Goal: Transaction & Acquisition: Purchase product/service

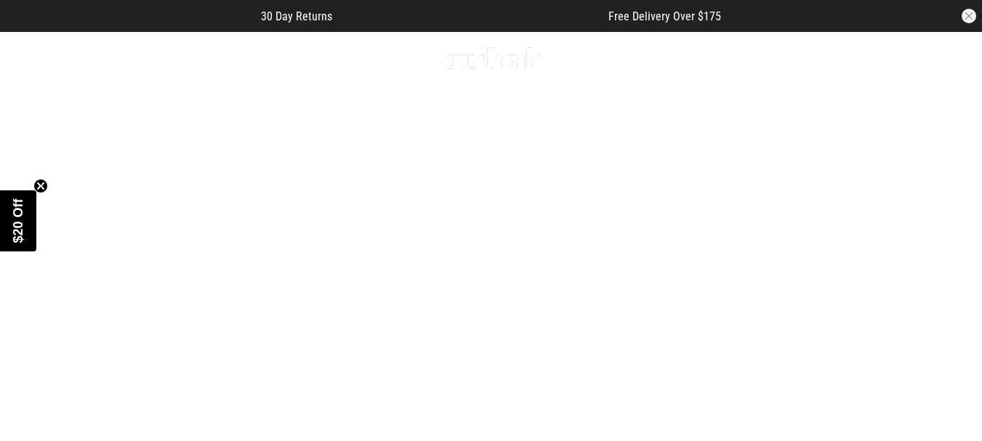
click at [0, 62] on div "Men Women Sale Sign in New Back Footwear Back Mens Back Womens Back Youth & Kid…" at bounding box center [491, 58] width 982 height 52
click at [24, 61] on icon at bounding box center [20, 58] width 18 height 24
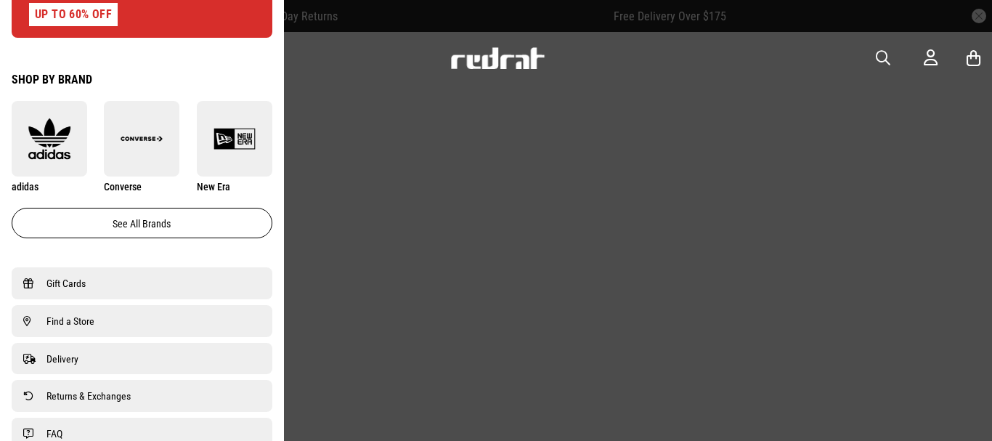
scroll to position [799, 0]
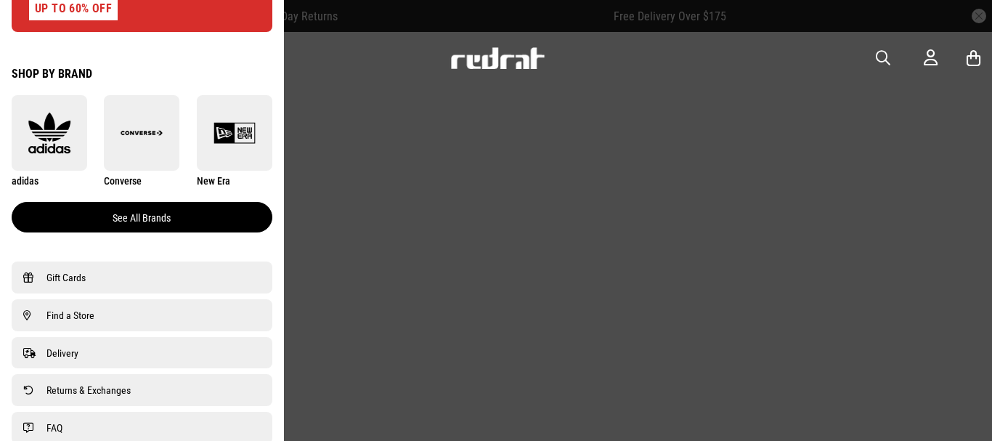
click at [128, 219] on link "See all brands" at bounding box center [142, 217] width 261 height 31
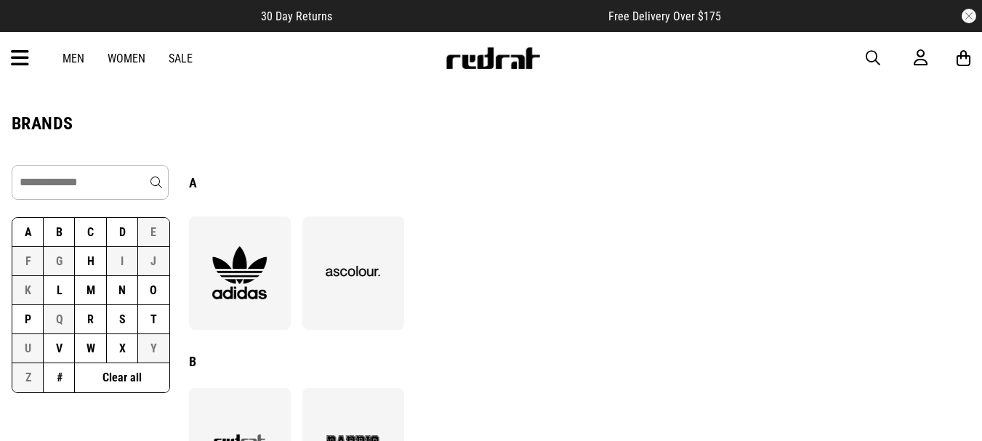
click at [121, 239] on button "D" at bounding box center [122, 232] width 31 height 29
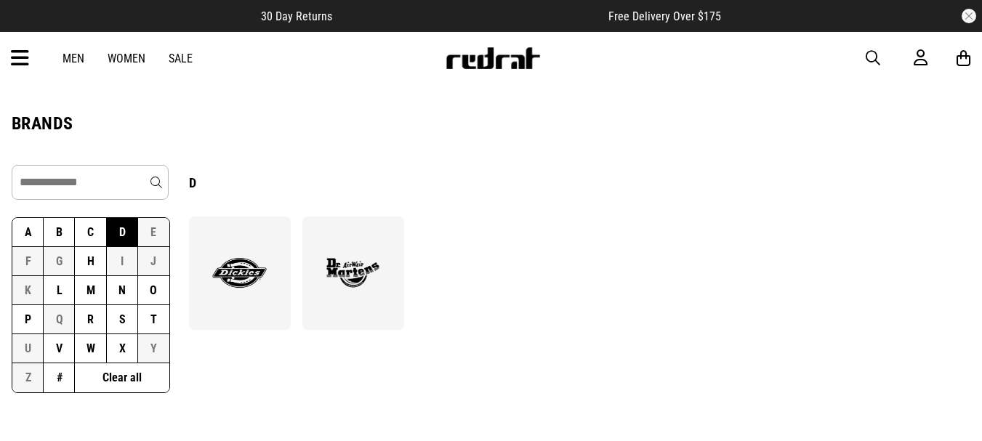
click at [280, 262] on div at bounding box center [240, 273] width 102 height 113
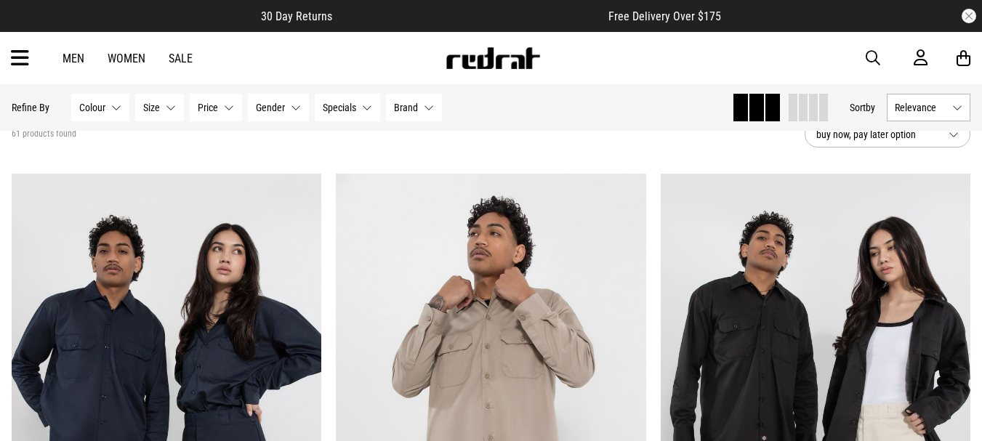
scroll to position [73, 0]
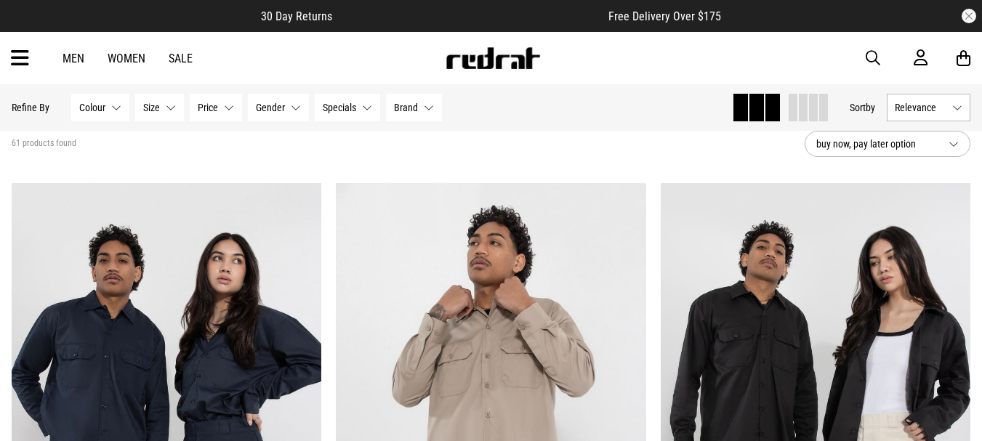
click at [913, 111] on span "Relevance" at bounding box center [920, 108] width 52 height 12
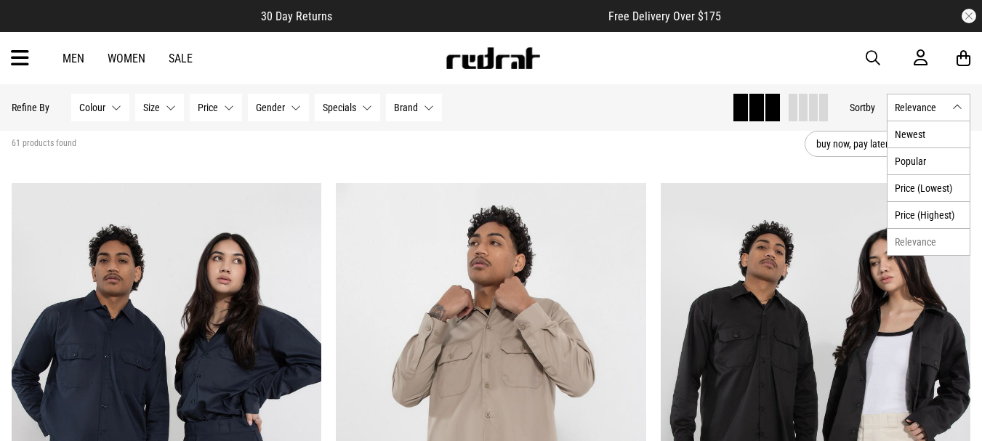
click at [913, 111] on span "Relevance" at bounding box center [920, 108] width 52 height 12
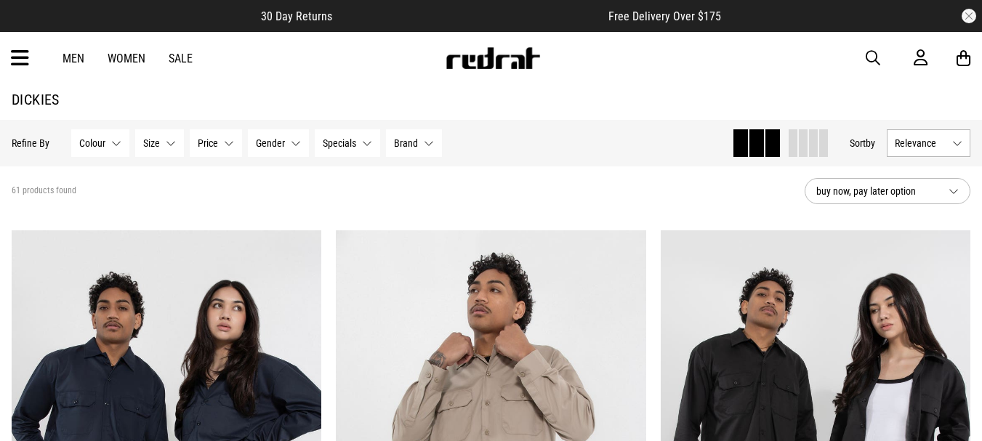
scroll to position [0, 0]
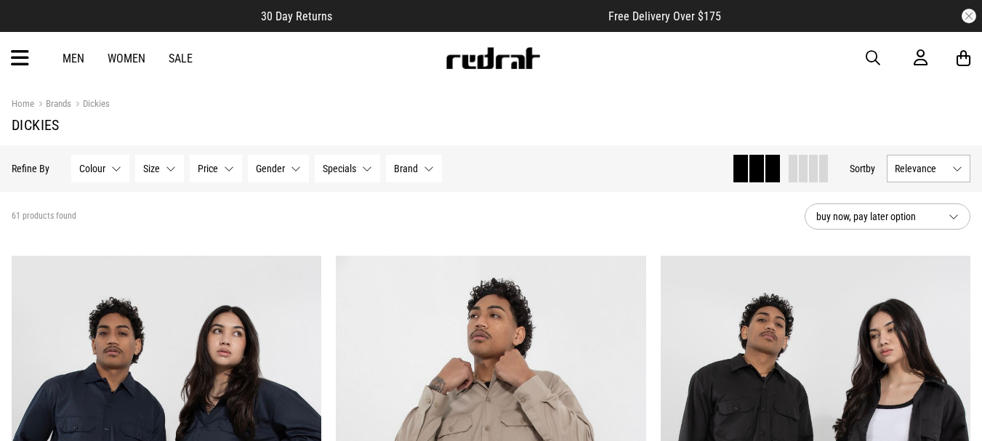
click at [337, 169] on span "Specials" at bounding box center [339, 169] width 33 height 12
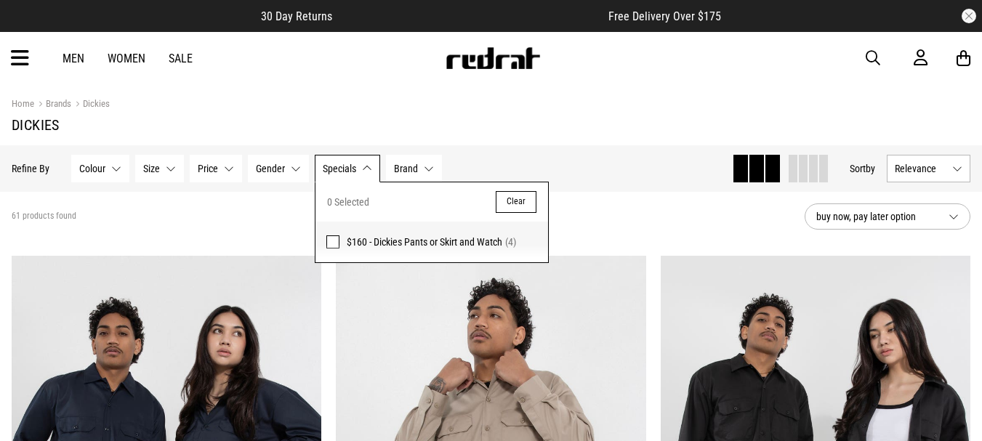
click at [337, 169] on span "Specials" at bounding box center [339, 169] width 33 height 12
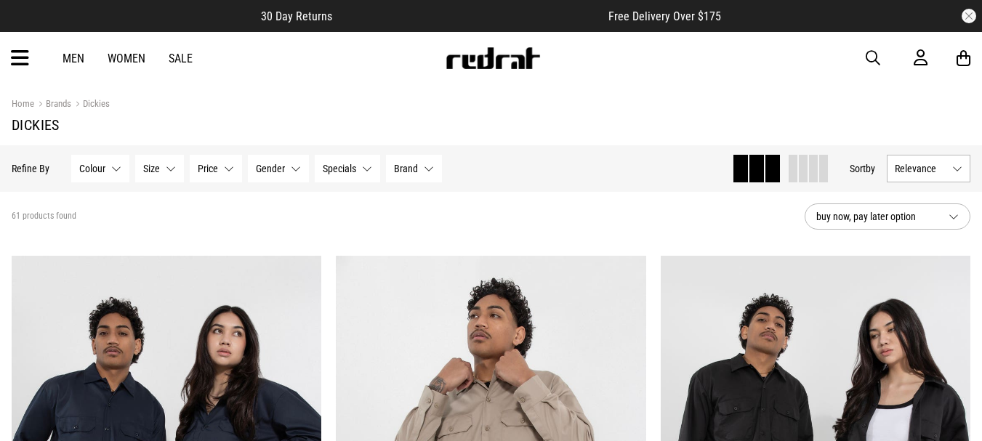
click at [300, 169] on button "Gender None selected" at bounding box center [278, 169] width 61 height 28
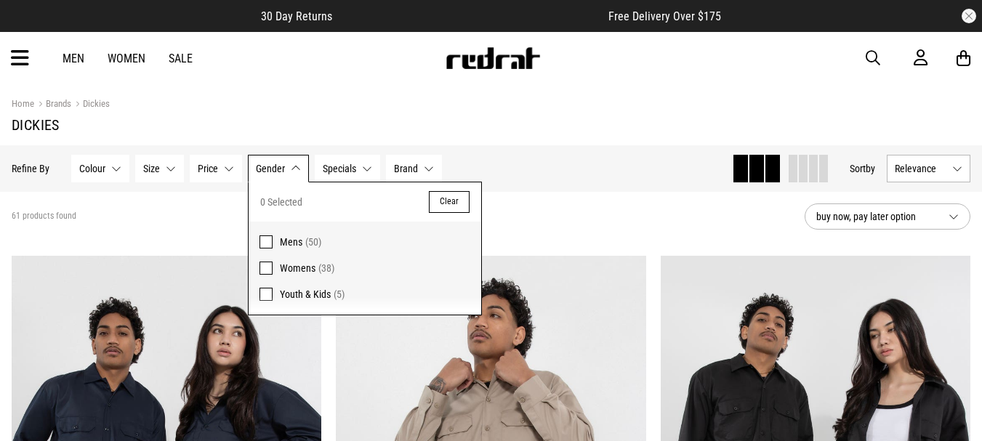
click at [300, 169] on button "Gender None selected" at bounding box center [278, 169] width 61 height 28
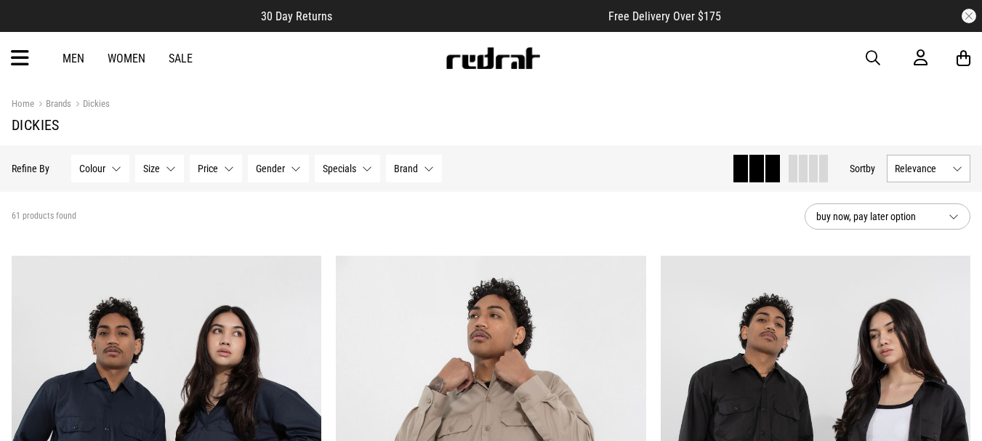
click at [350, 162] on button "Specials None selected" at bounding box center [347, 169] width 65 height 28
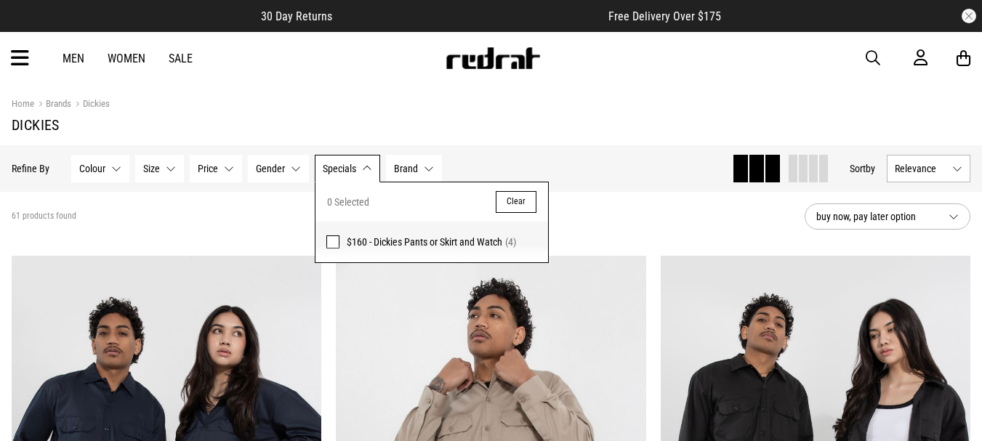
click at [334, 238] on span at bounding box center [332, 241] width 13 height 13
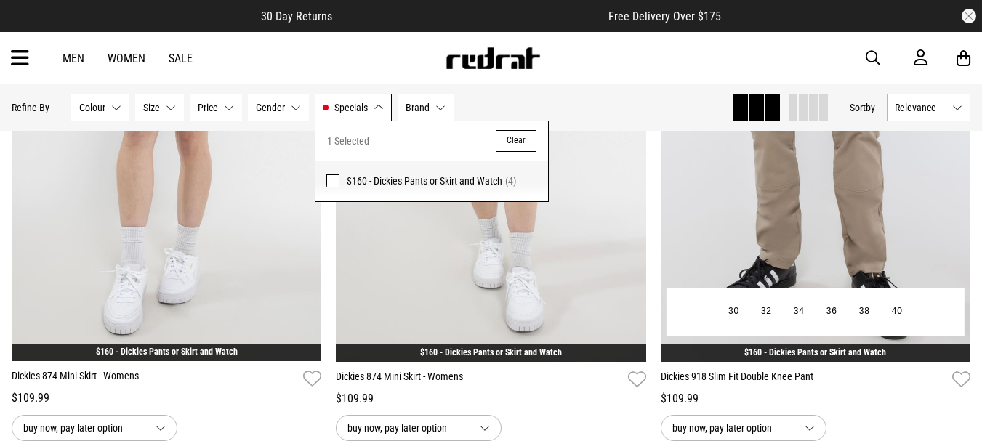
scroll to position [218, 0]
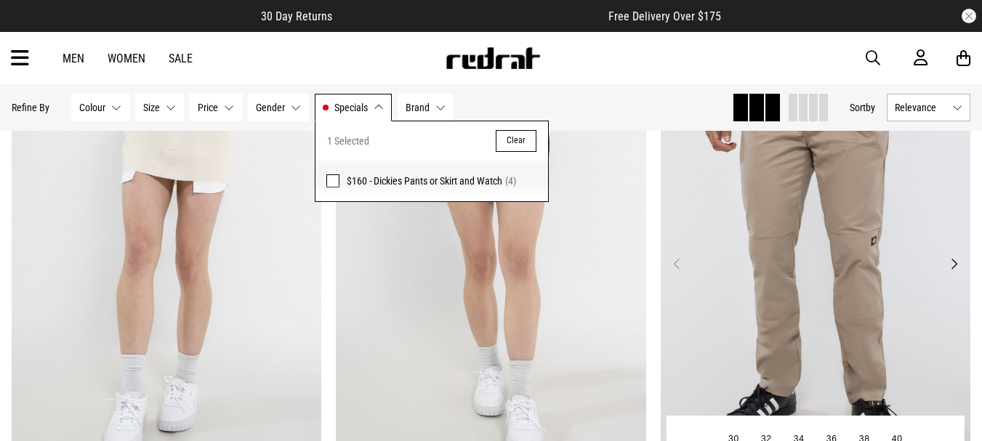
click at [836, 170] on img at bounding box center [815, 272] width 310 height 434
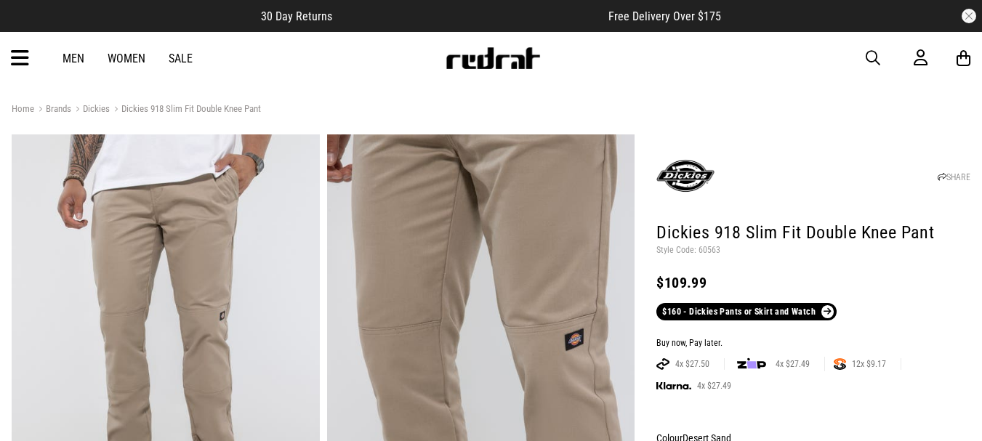
click at [824, 312] on span at bounding box center [827, 311] width 12 height 13
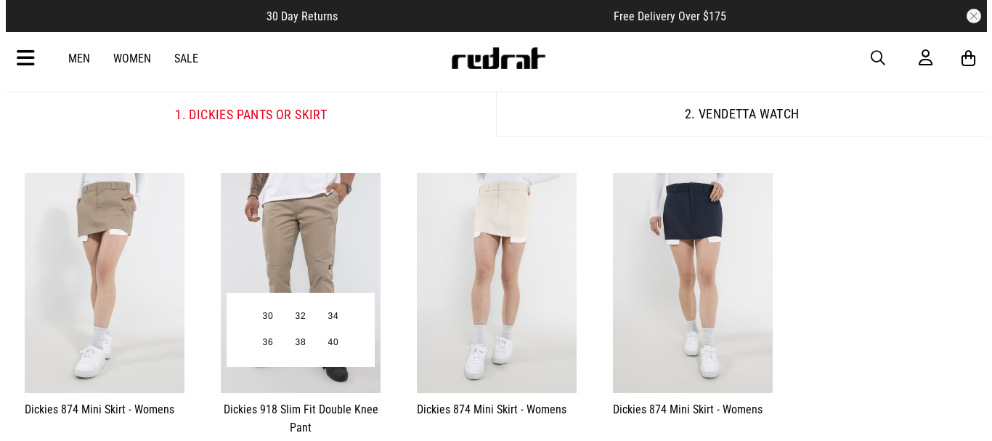
scroll to position [363, 0]
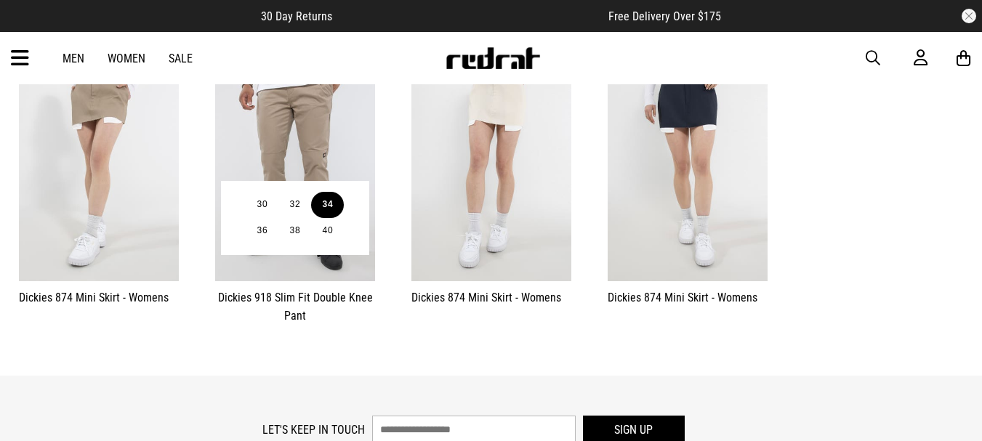
click at [330, 207] on button "34" at bounding box center [327, 205] width 33 height 26
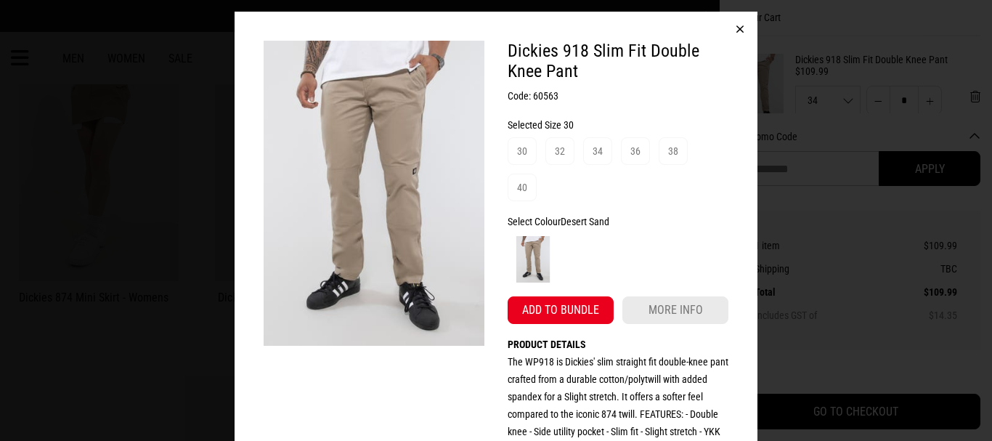
click at [552, 297] on div "Dickies 918 Slim Fit Double Knee Pant Code: 60563 Selected Size 30 30 32 34 36 …" at bounding box center [618, 249] width 221 height 417
click at [552, 307] on button "Add to bundle" at bounding box center [561, 310] width 106 height 28
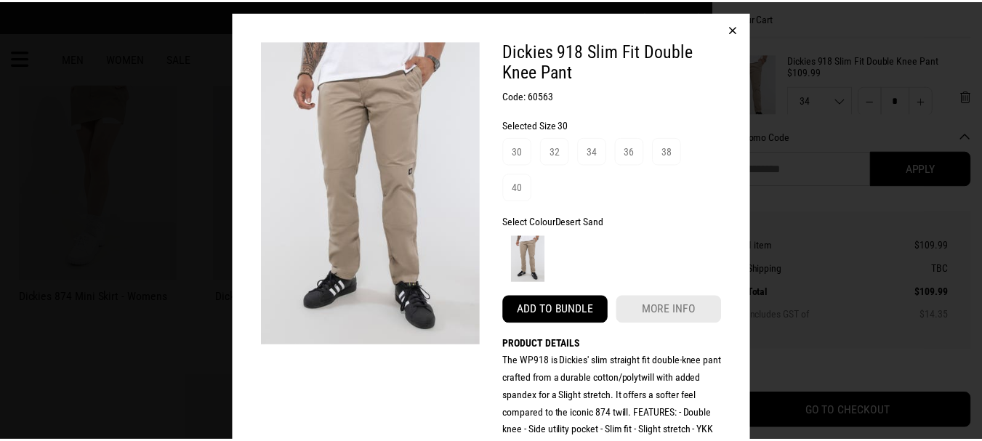
scroll to position [437, 0]
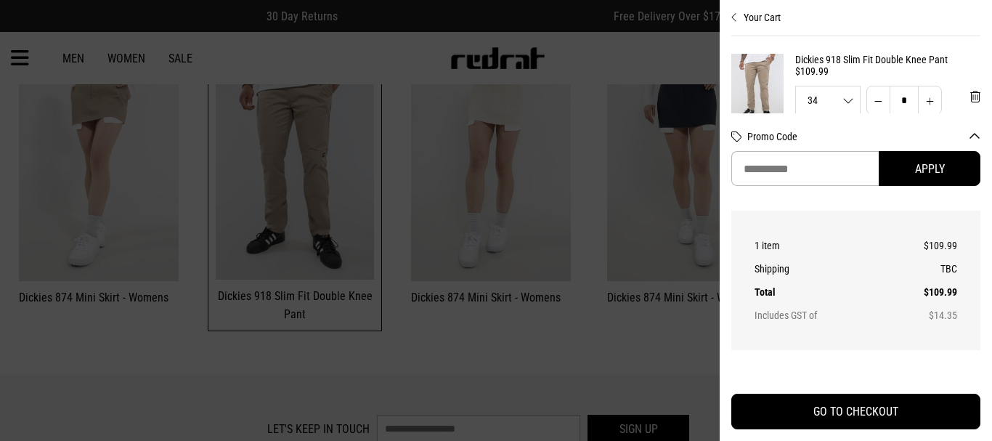
click at [735, 19] on icon "Close cart preview" at bounding box center [735, 18] width 7 height 12
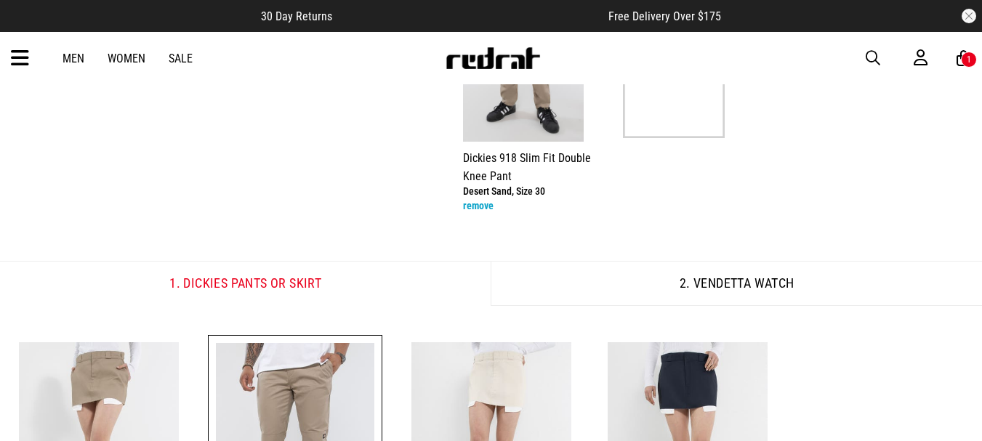
scroll to position [73, 0]
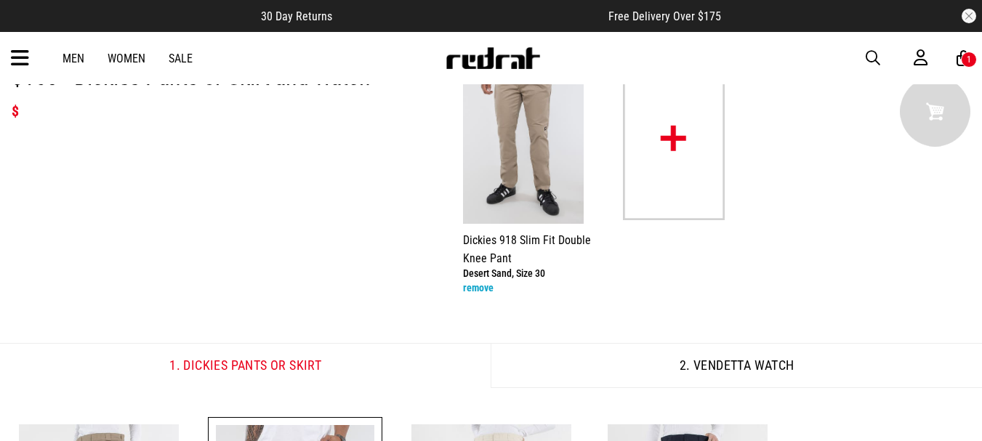
click at [697, 145] on img at bounding box center [674, 138] width 102 height 163
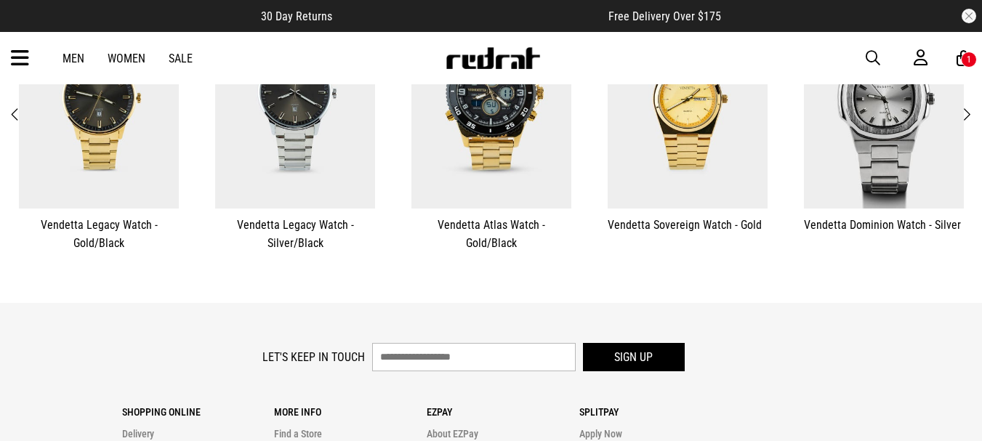
scroll to position [437, 0]
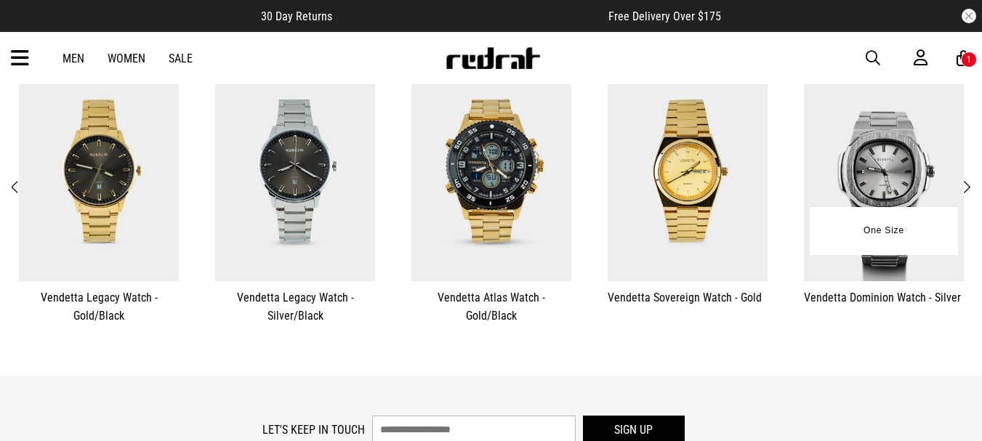
click at [905, 145] on img at bounding box center [884, 171] width 160 height 220
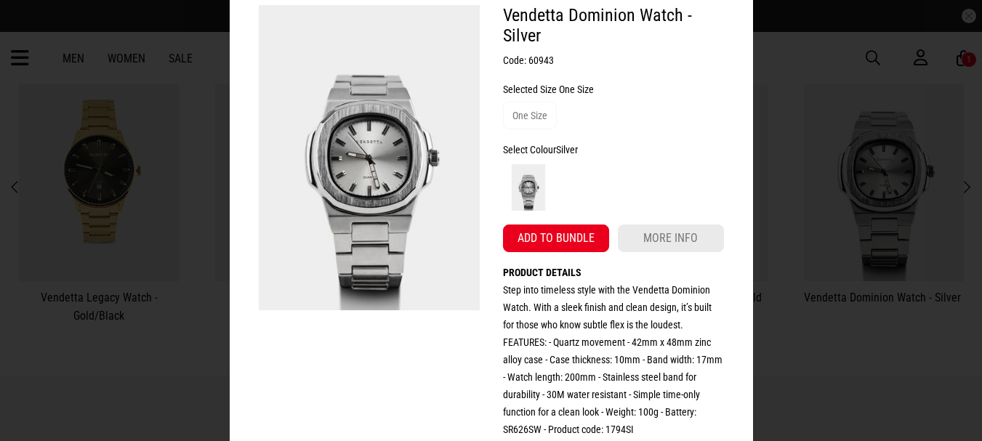
scroll to position [0, 0]
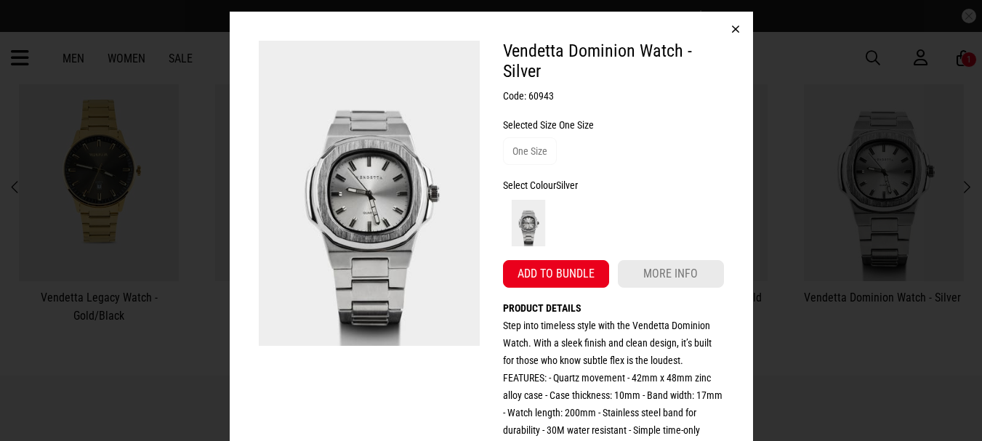
click at [718, 29] on button "button" at bounding box center [735, 29] width 35 height 35
